Goal: Check status: Check status

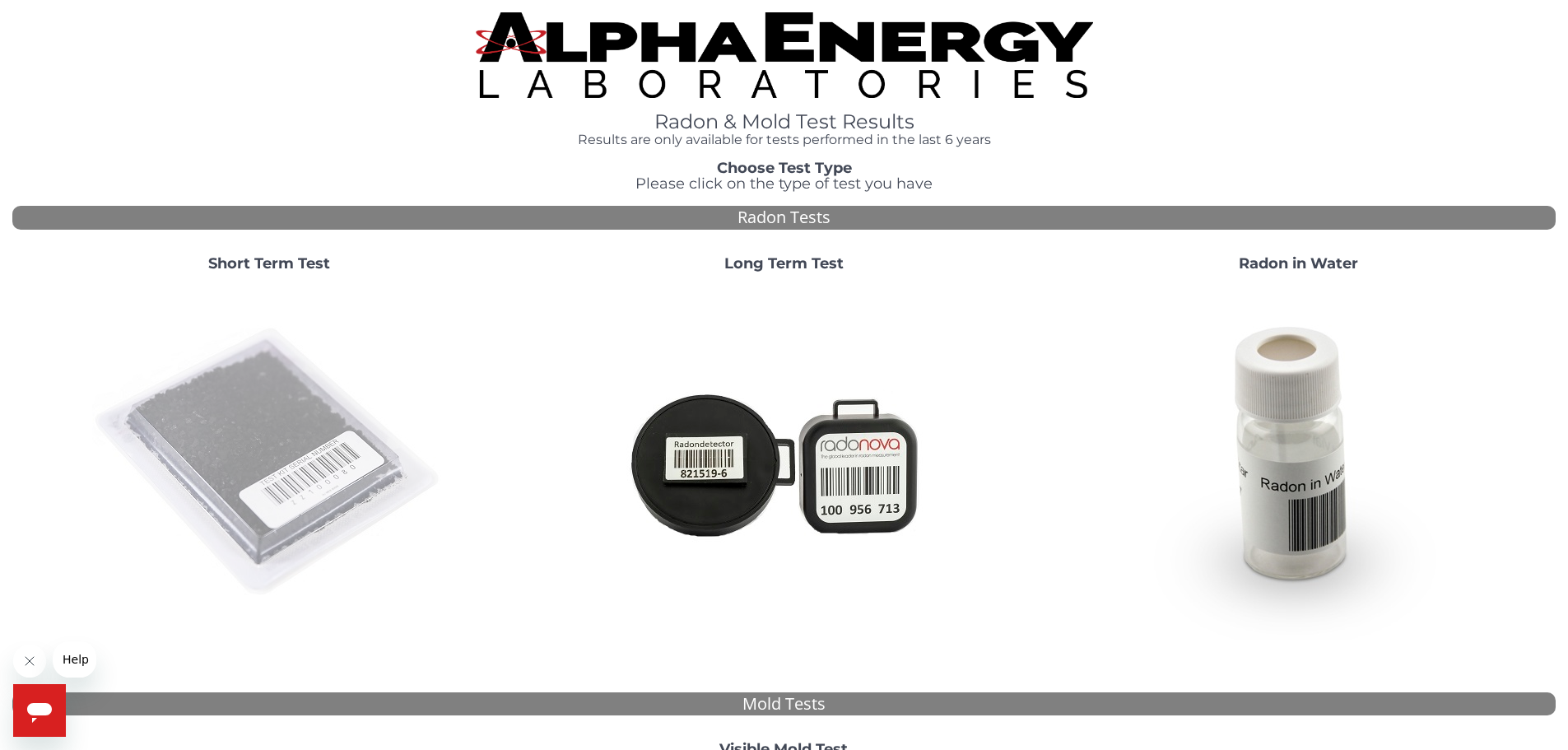
click at [265, 455] on img at bounding box center [269, 463] width 354 height 354
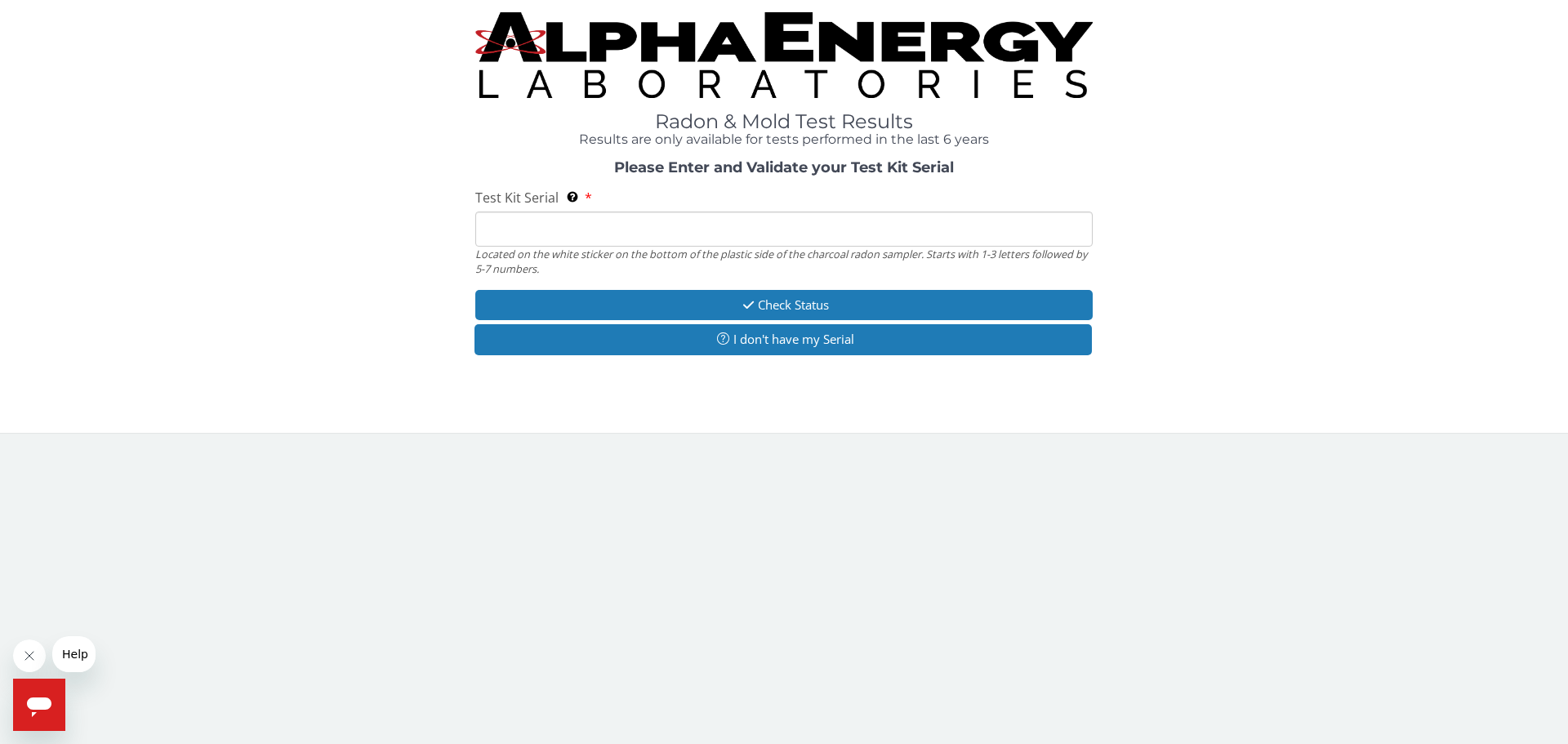
click at [723, 224] on input "Test Kit Serial Located on the white sticker on the bottom of the plastic side …" at bounding box center [784, 228] width 617 height 35
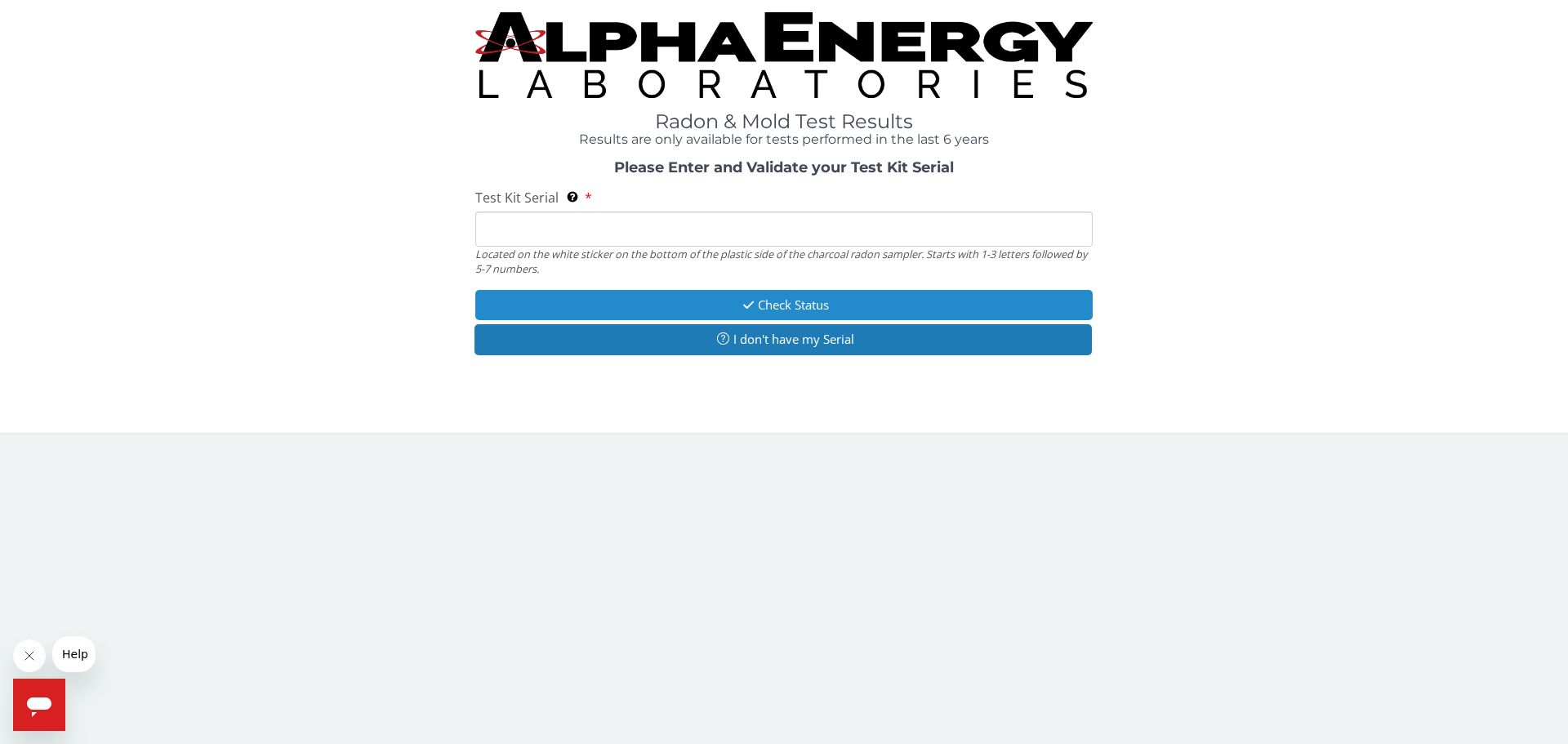
type input "LR106992"
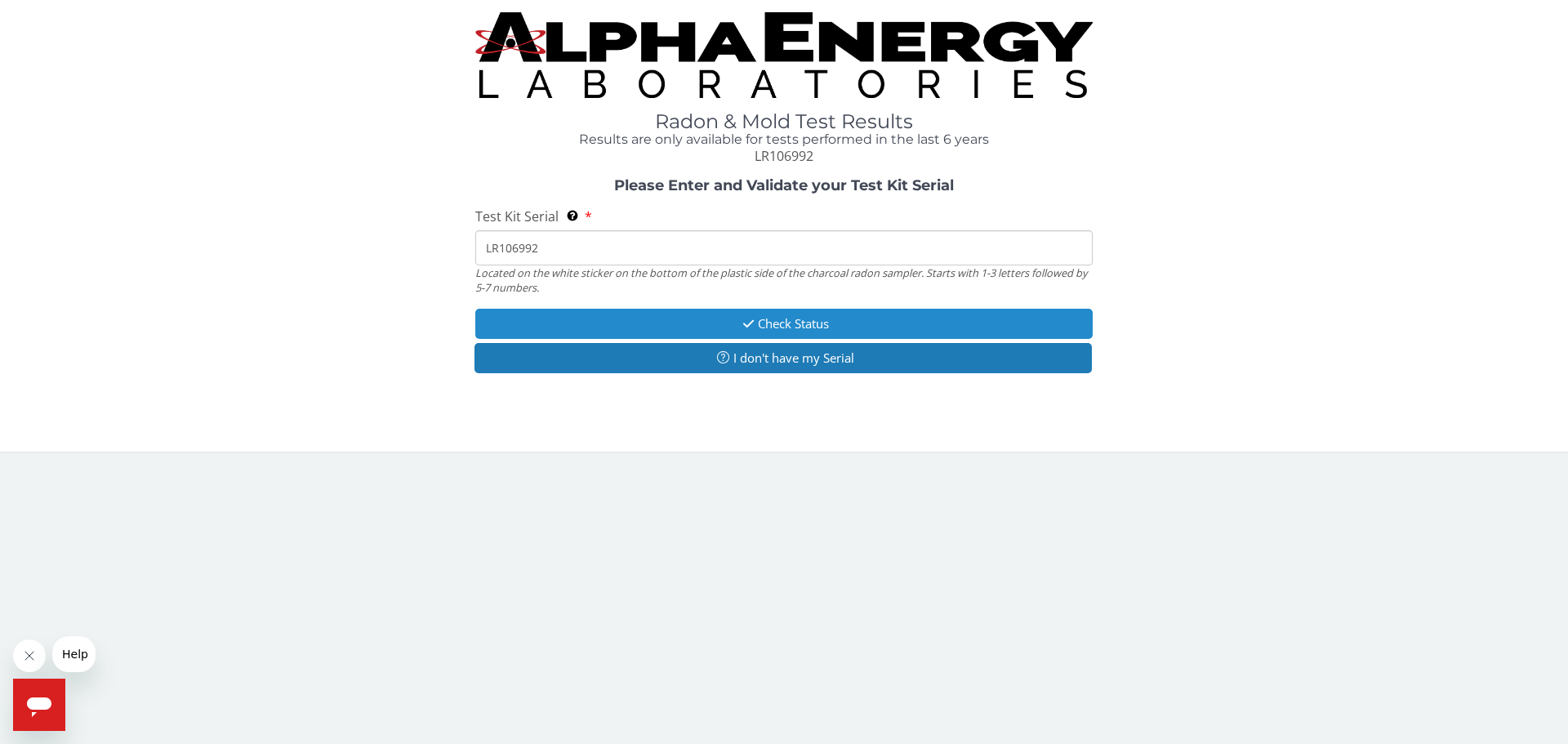
click at [801, 327] on button "Check Status" at bounding box center [784, 324] width 617 height 30
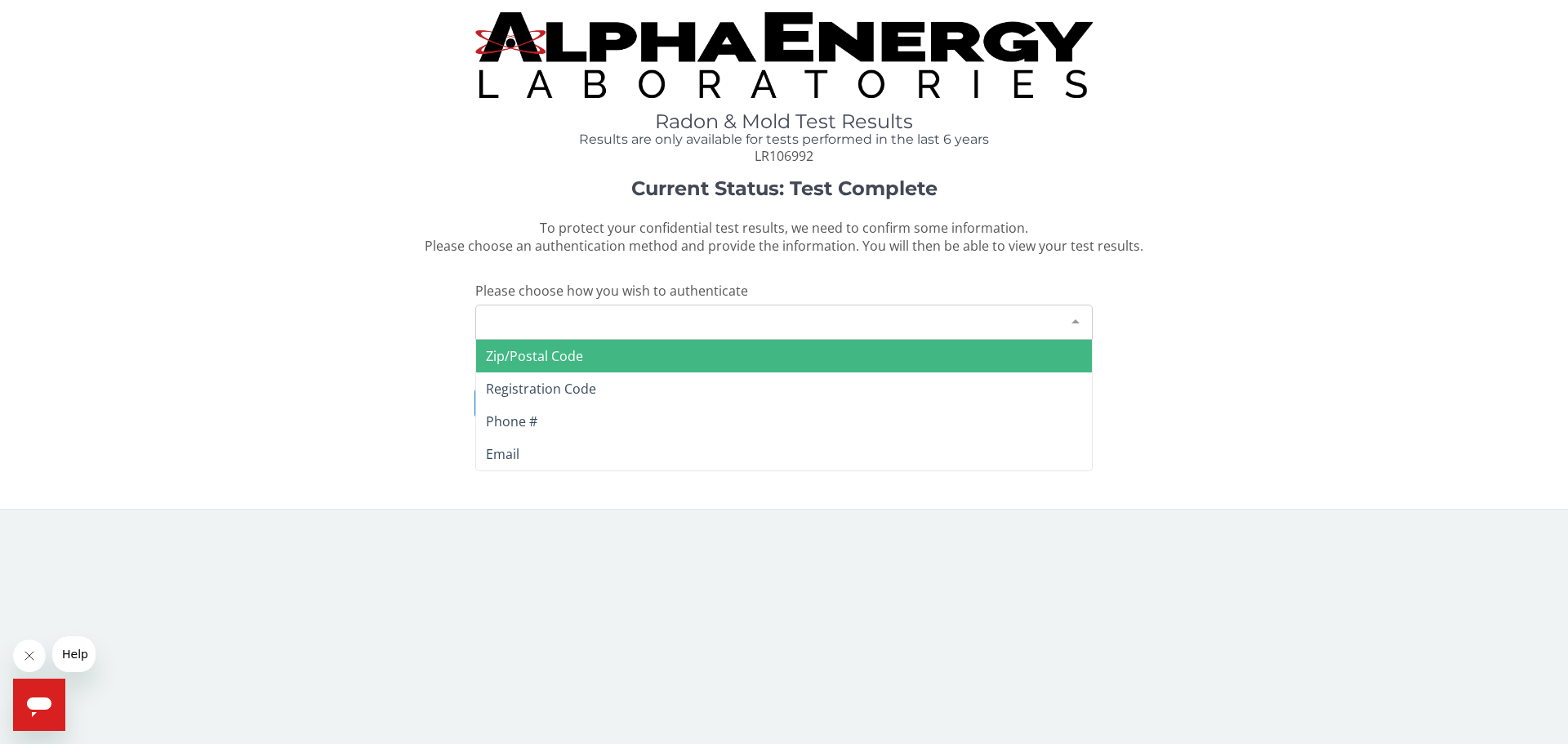
click at [714, 330] on div "Please make a selection" at bounding box center [784, 322] width 617 height 35
click at [562, 361] on span "Zip/Postal Code" at bounding box center [534, 356] width 97 height 18
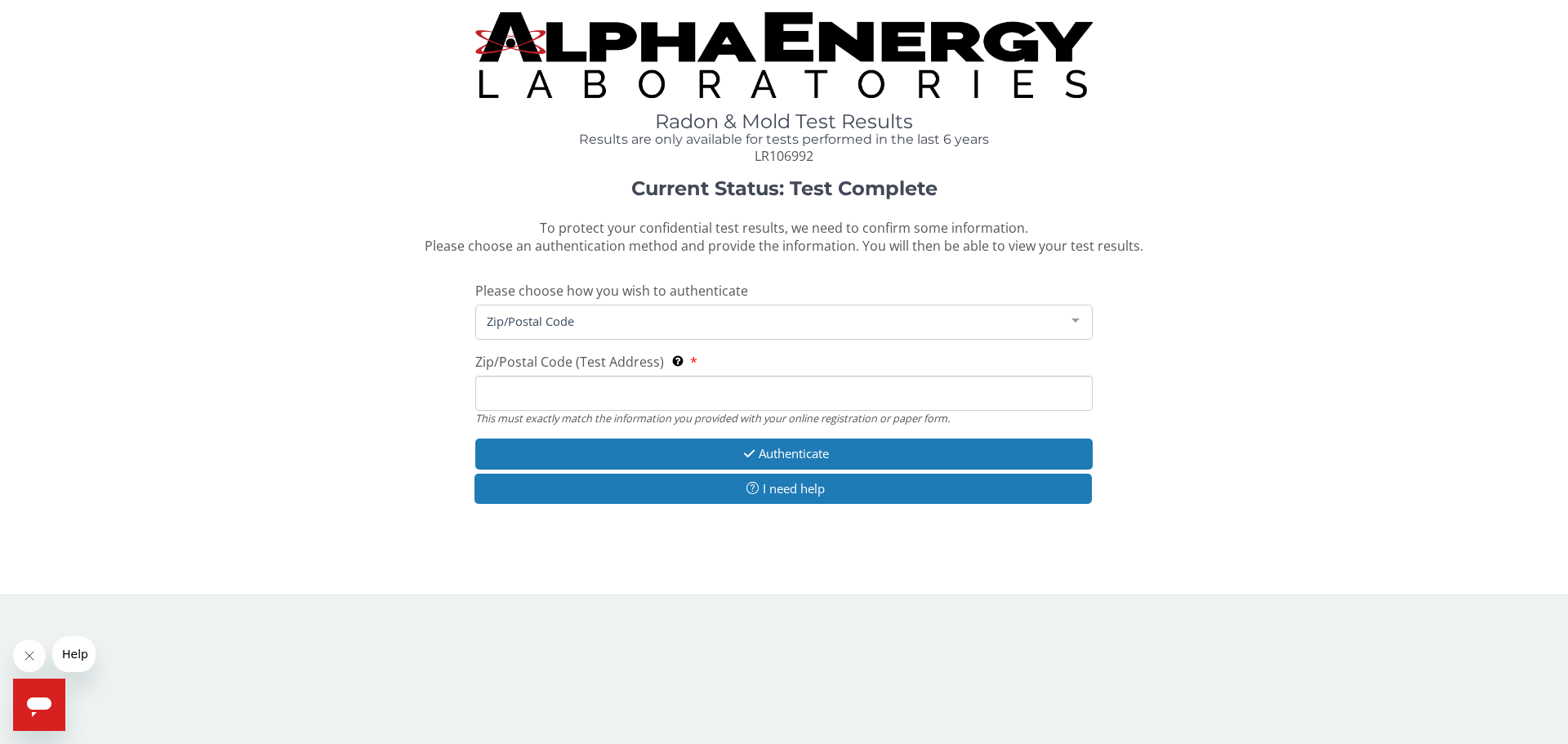
drag, startPoint x: 598, startPoint y: 400, endPoint x: 584, endPoint y: 392, distance: 16.1
click at [595, 397] on input "Zip/Postal Code (Test Address) This must exactly match the information you prov…" at bounding box center [784, 393] width 617 height 35
type input "28622"
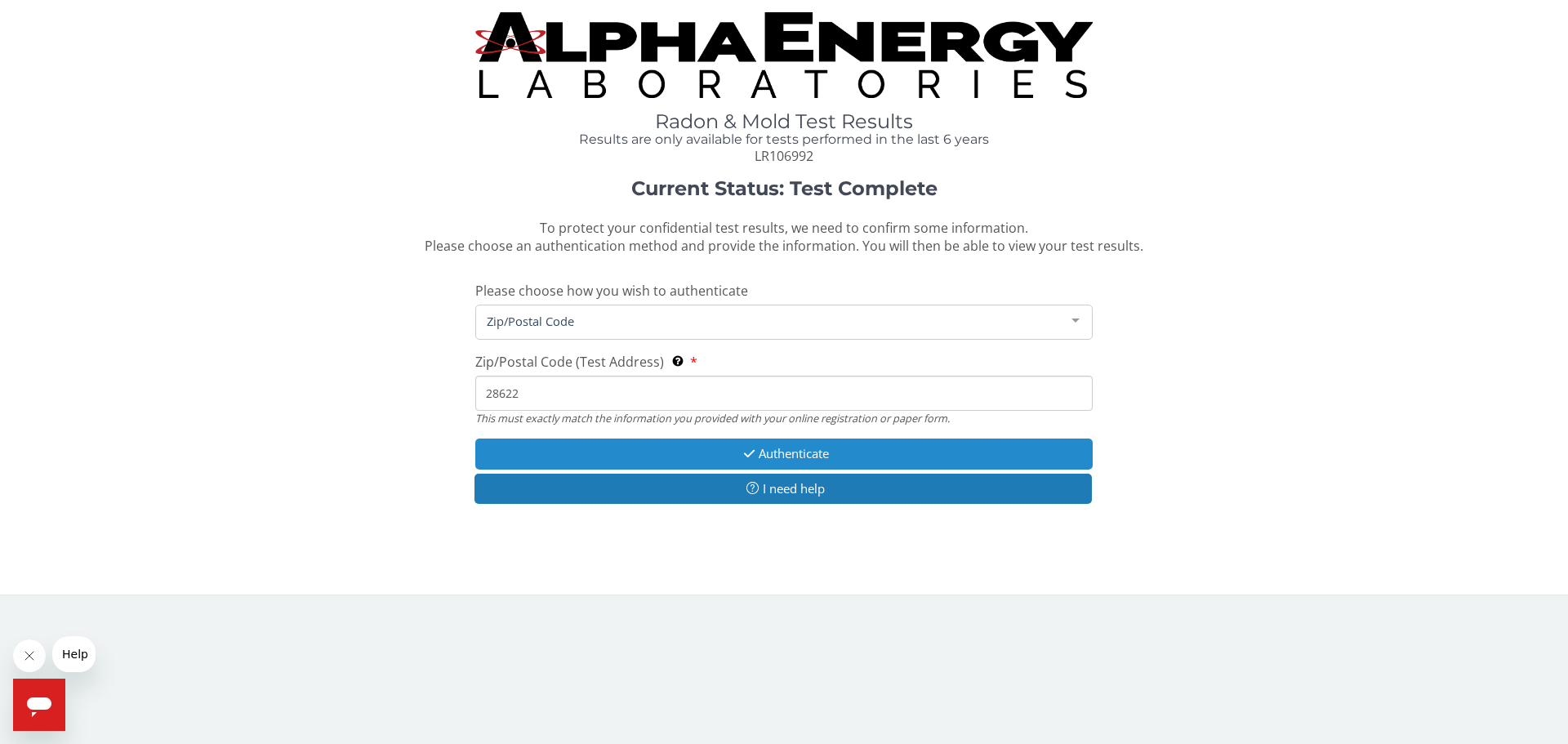
click at [793, 446] on button "Authenticate" at bounding box center [784, 454] width 617 height 30
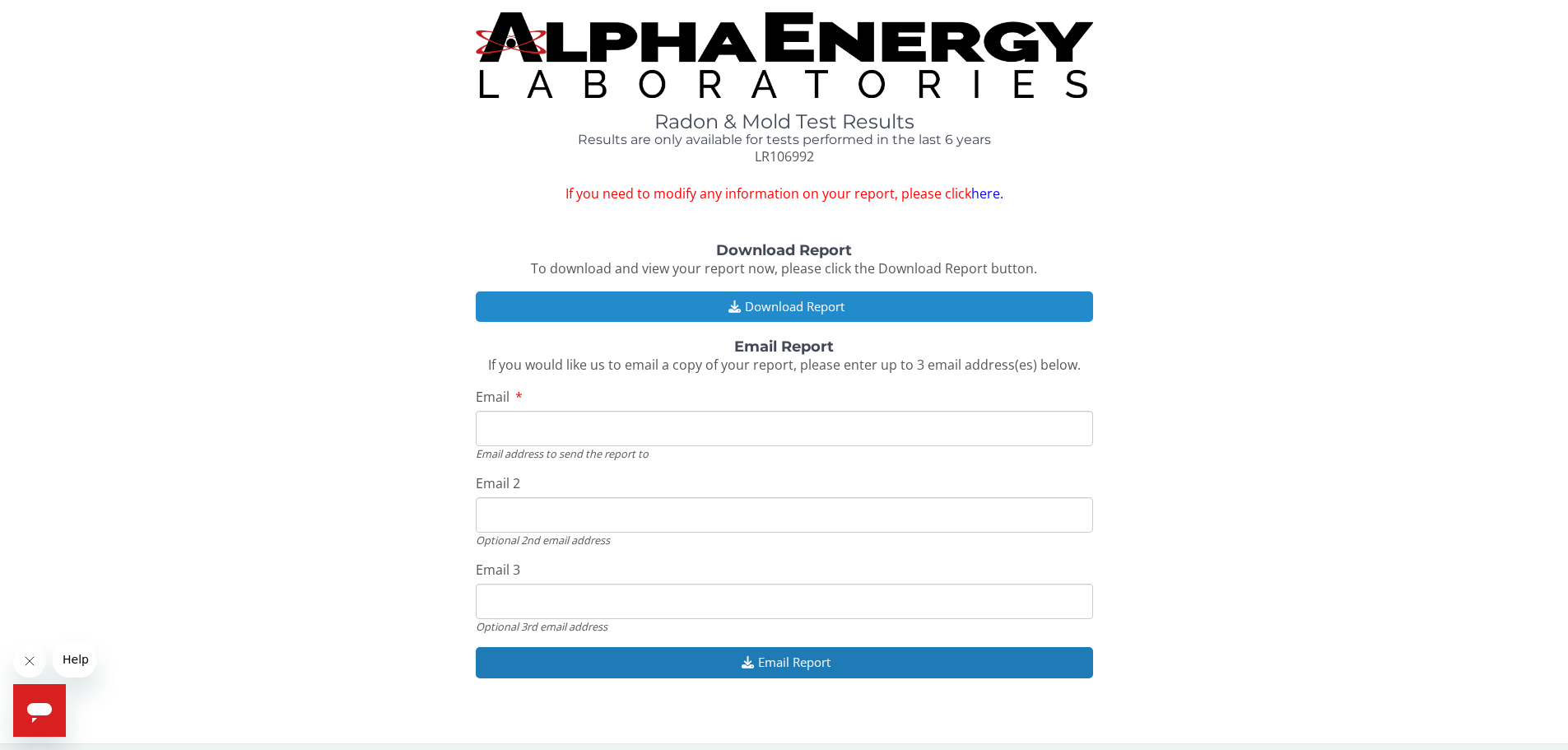
click at [794, 306] on button "Download Report" at bounding box center [784, 306] width 617 height 30
